Goal: Transaction & Acquisition: Purchase product/service

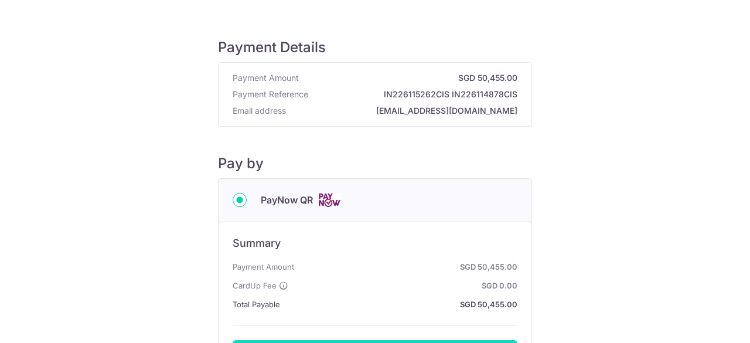
scroll to position [194, 0]
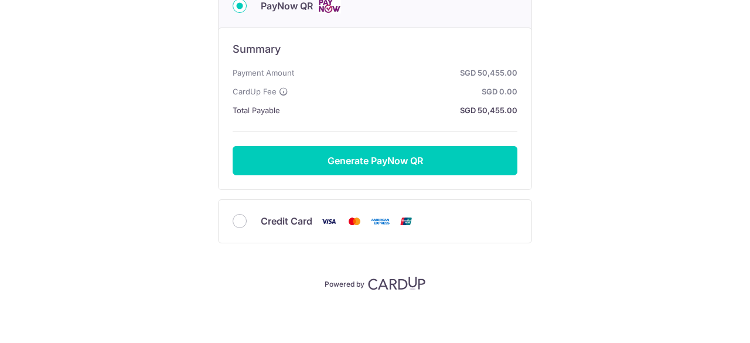
drag, startPoint x: 238, startPoint y: 214, endPoint x: 263, endPoint y: 215, distance: 24.0
click at [239, 215] on input "Credit Card" at bounding box center [240, 221] width 14 height 14
radio input "true"
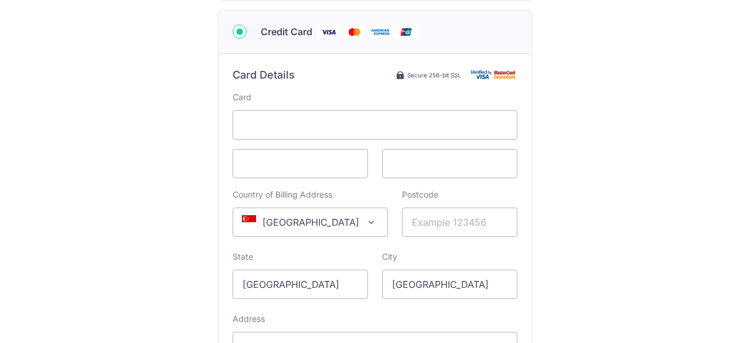
scroll to position [0, 0]
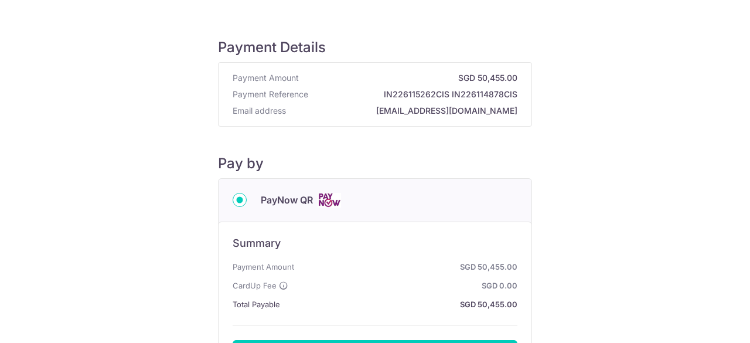
scroll to position [176, 0]
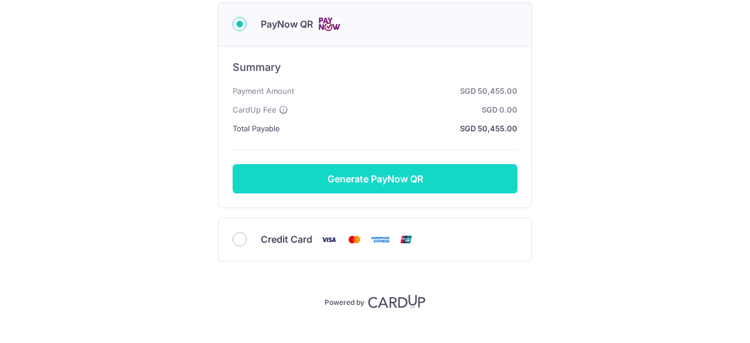
click at [340, 174] on button "Generate PayNow QR" at bounding box center [375, 178] width 285 height 29
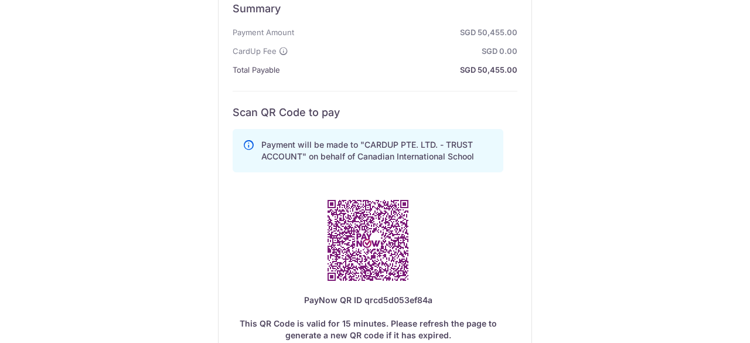
scroll to position [0, 0]
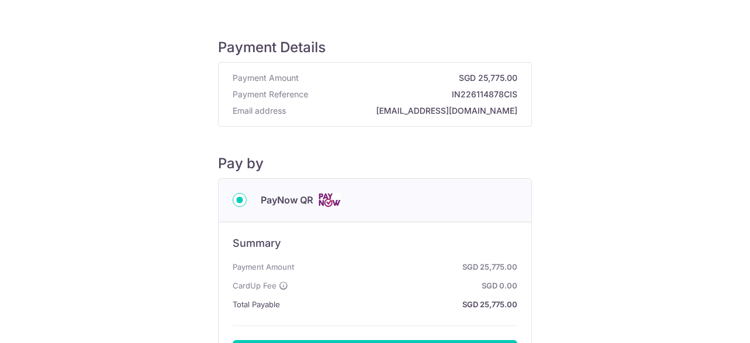
scroll to position [176, 0]
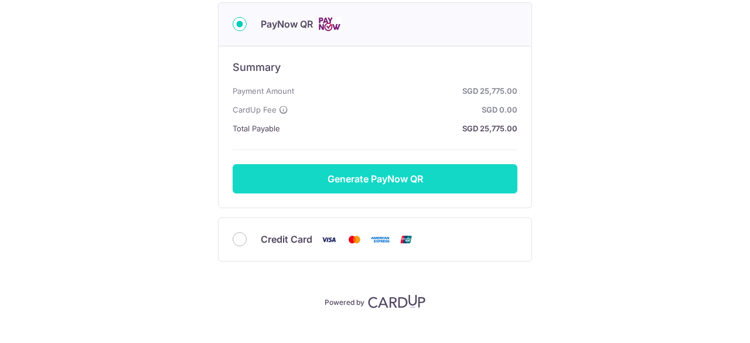
click at [386, 173] on button "Generate PayNow QR" at bounding box center [375, 178] width 285 height 29
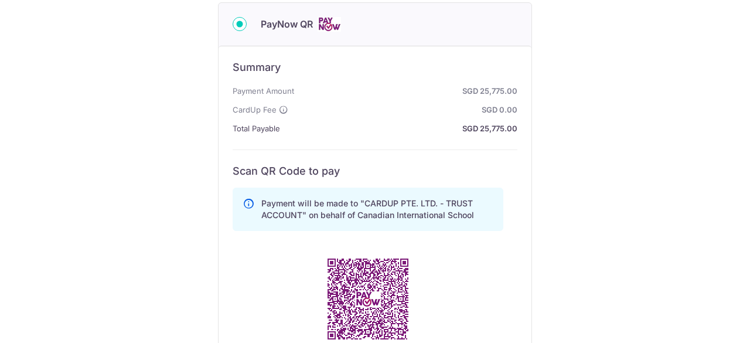
scroll to position [293, 0]
